Goal: Navigation & Orientation: Find specific page/section

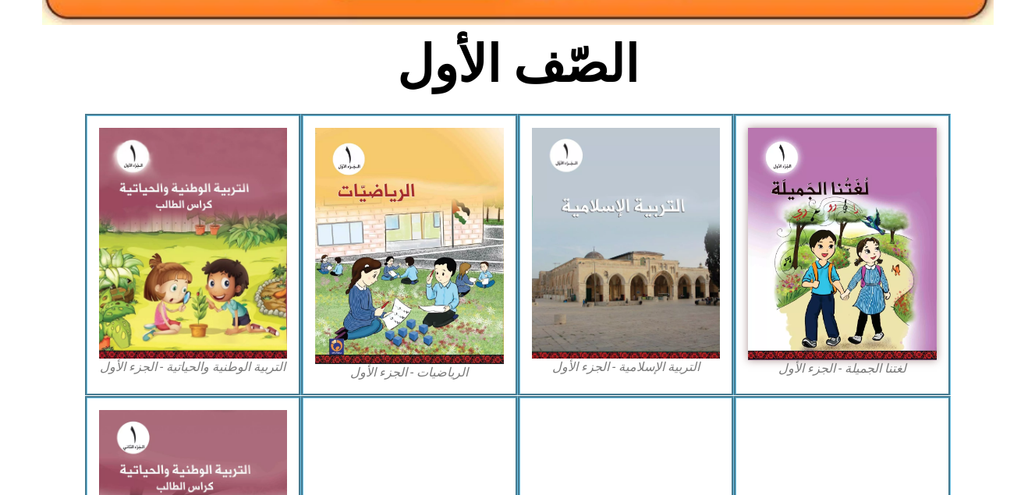
scroll to position [393, 0]
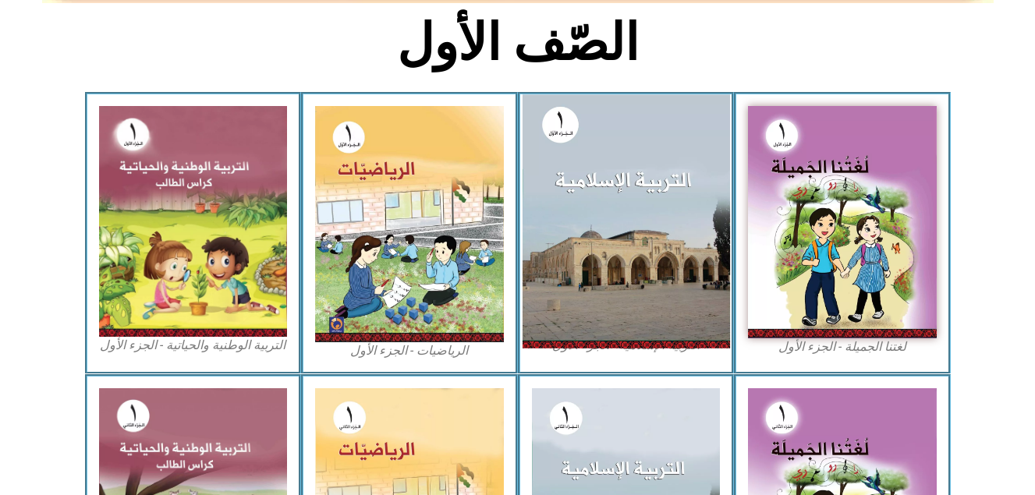
click at [603, 299] on img at bounding box center [625, 220] width 207 height 253
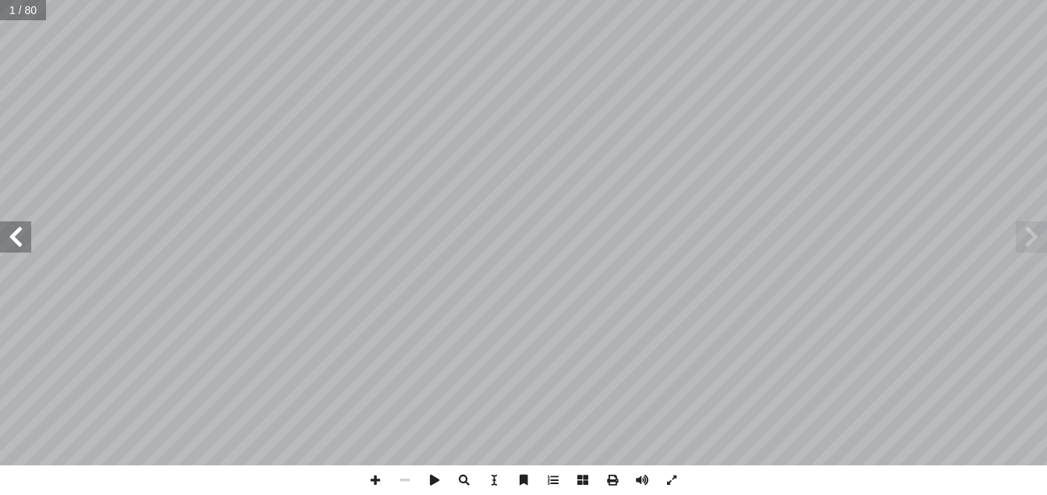
click at [19, 249] on span at bounding box center [15, 236] width 31 height 31
click at [377, 469] on span at bounding box center [375, 481] width 30 height 30
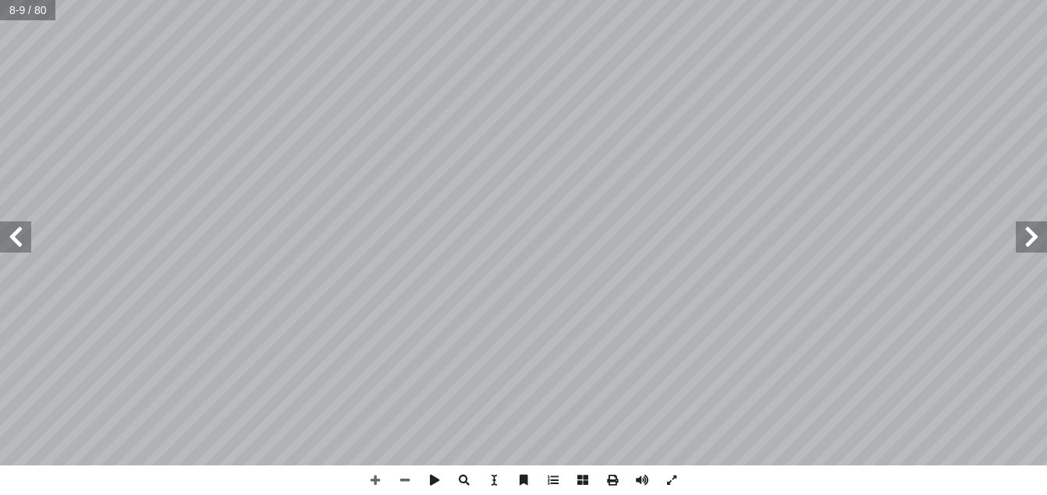
click at [30, 239] on span at bounding box center [15, 236] width 31 height 31
